Goal: Check status: Check status

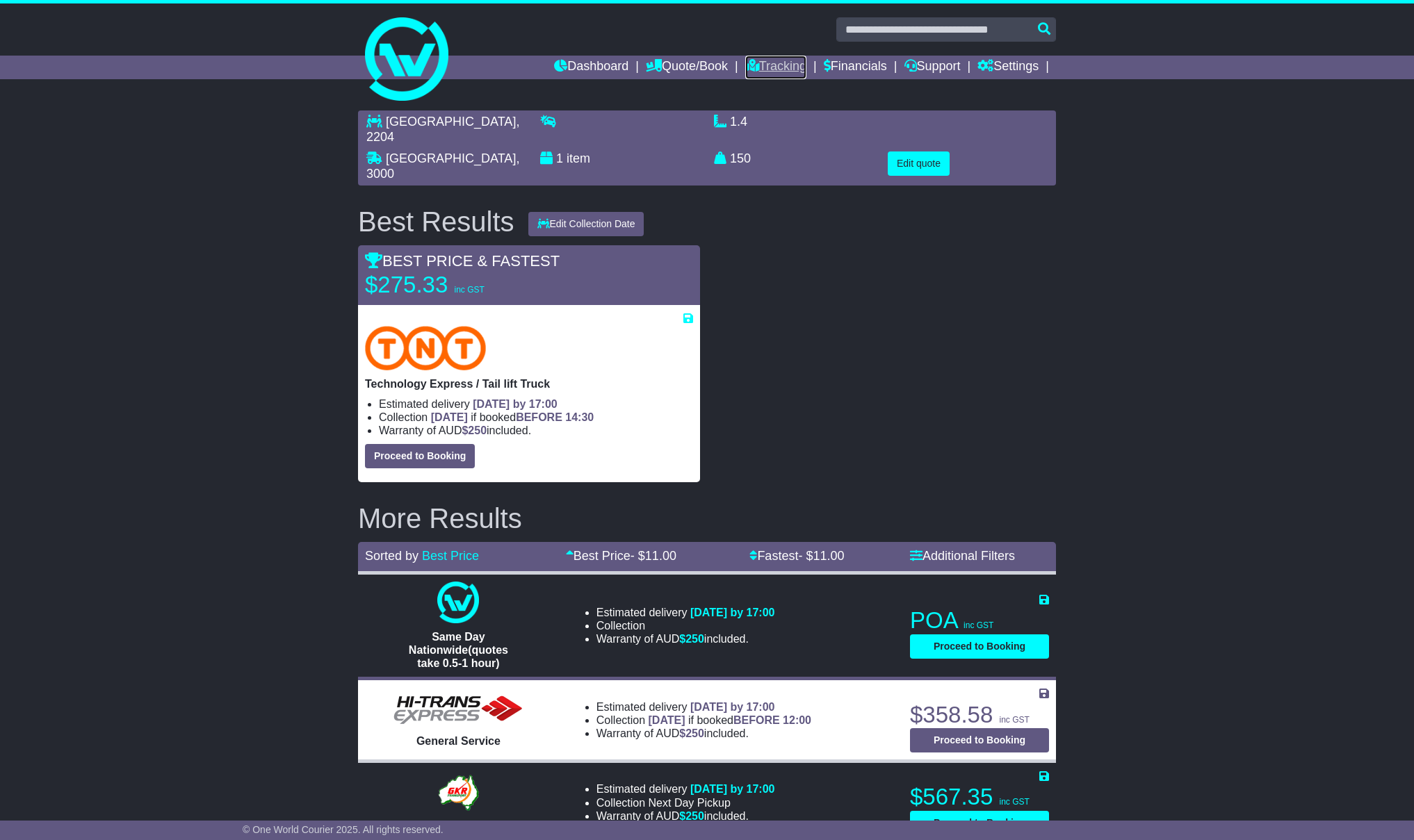
click at [766, 67] on link "Tracking" at bounding box center [775, 67] width 61 height 23
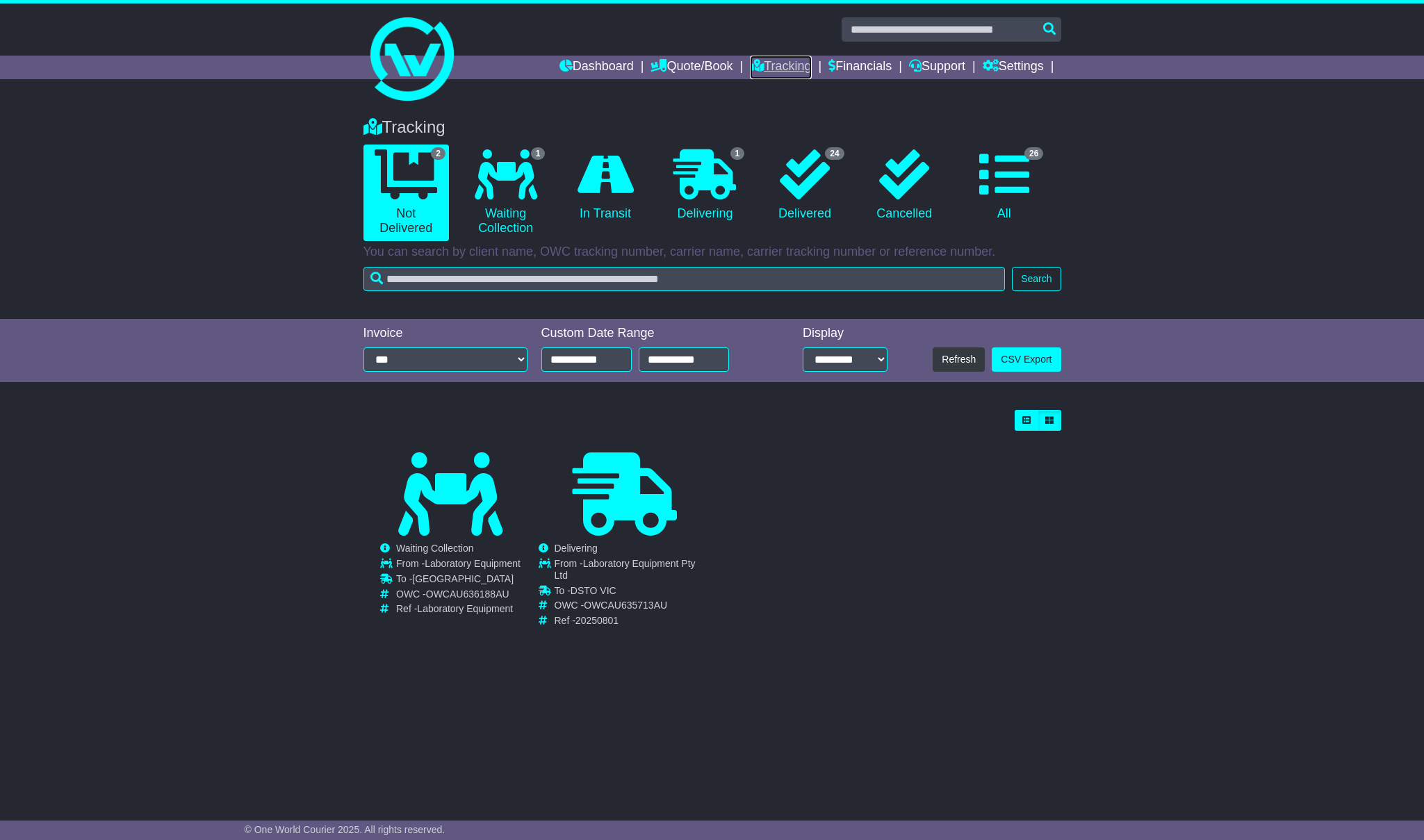
click at [763, 70] on link "Tracking" at bounding box center [780, 67] width 61 height 23
click at [766, 73] on link "Tracking" at bounding box center [780, 67] width 61 height 23
